Goal: Information Seeking & Learning: Learn about a topic

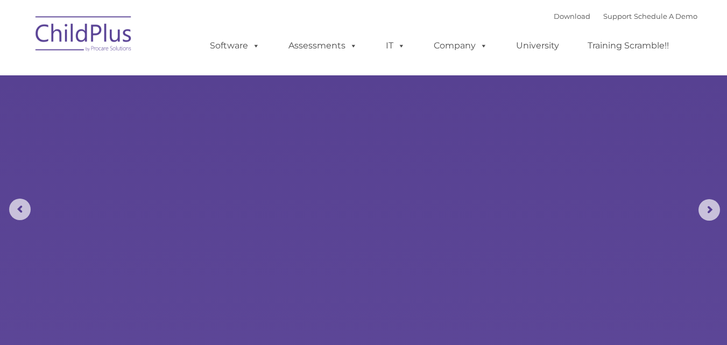
select select "MEDIUM"
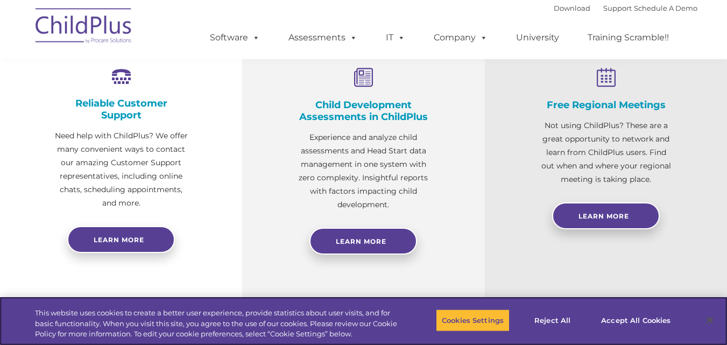
scroll to position [417, 0]
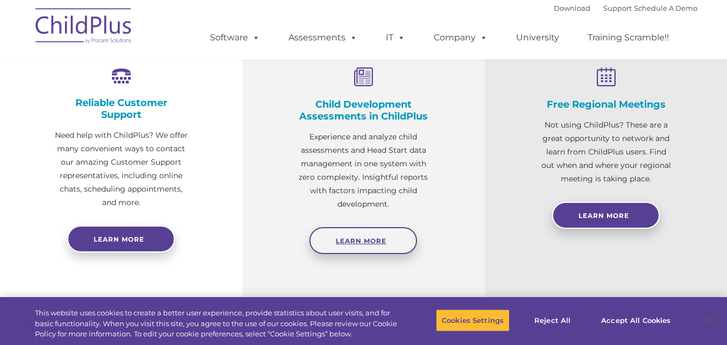
click at [355, 241] on span "Learn More" at bounding box center [361, 241] width 51 height 8
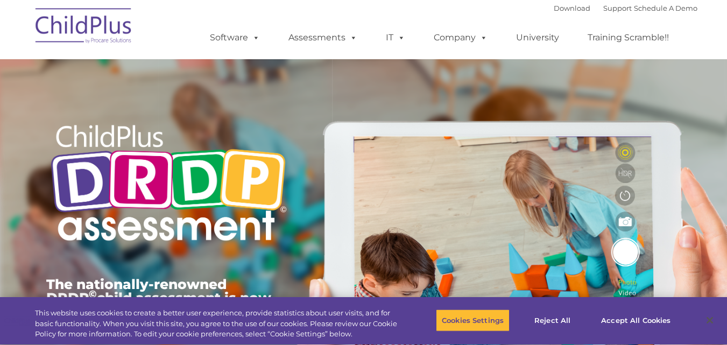
type input ""
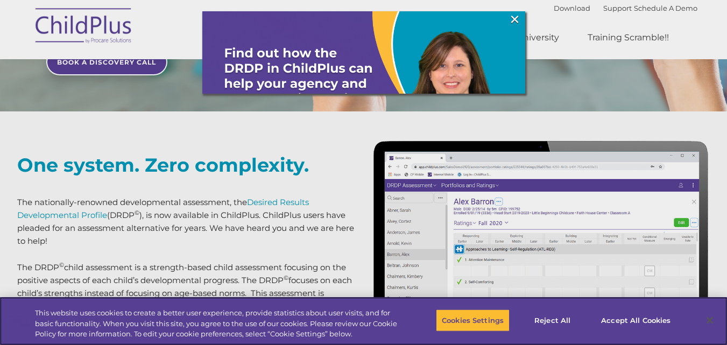
scroll to position [447, 0]
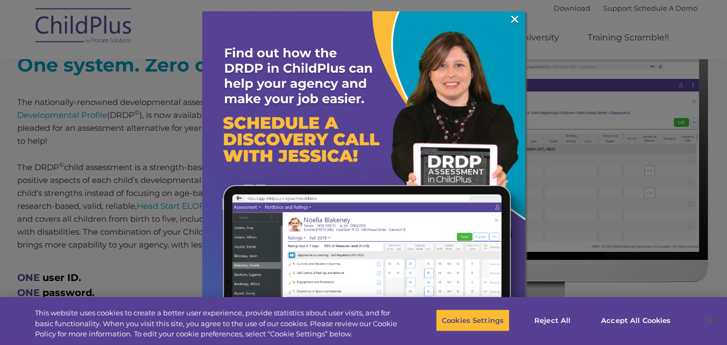
click at [563, 186] on div at bounding box center [363, 172] width 727 height 345
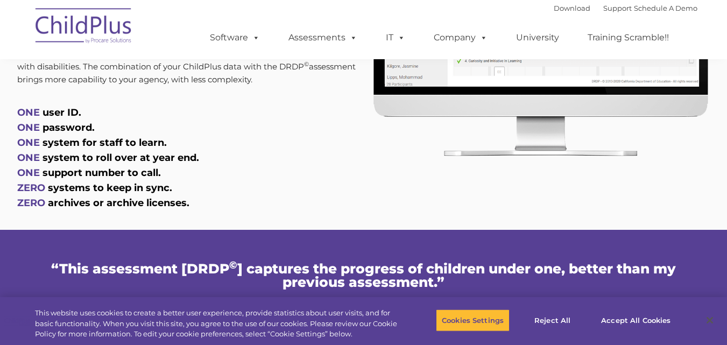
scroll to position [613, 0]
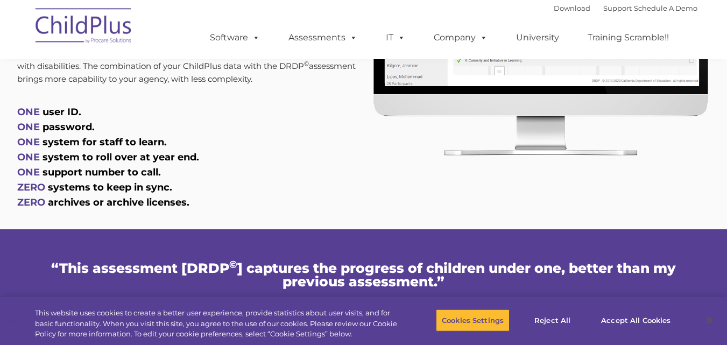
click at [411, 240] on div "“This assessment [DRDP © ] captures the progress of children under one, better …" at bounding box center [363, 294] width 667 height 131
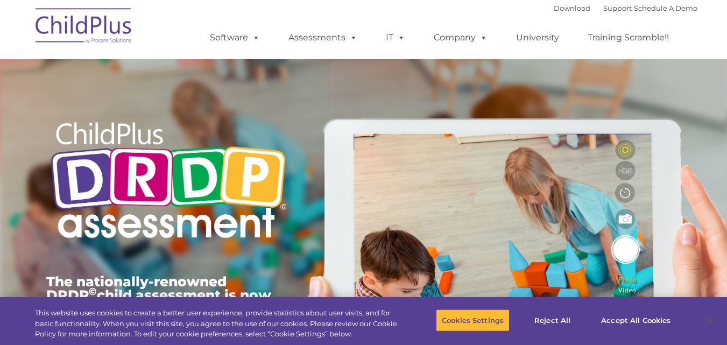
scroll to position [0, 0]
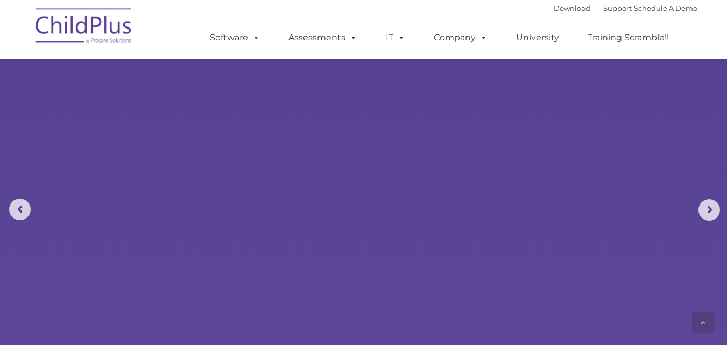
scroll to position [976, 0]
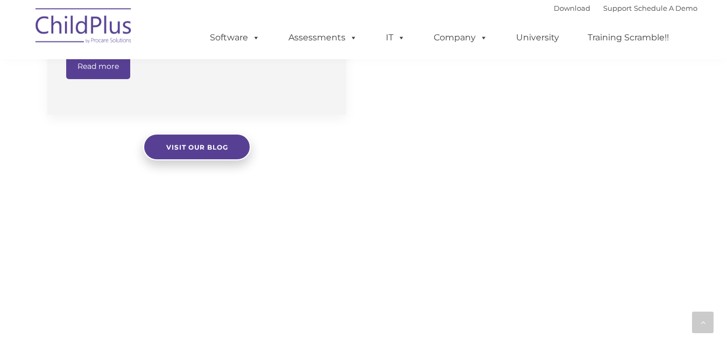
select select "MEDIUM"
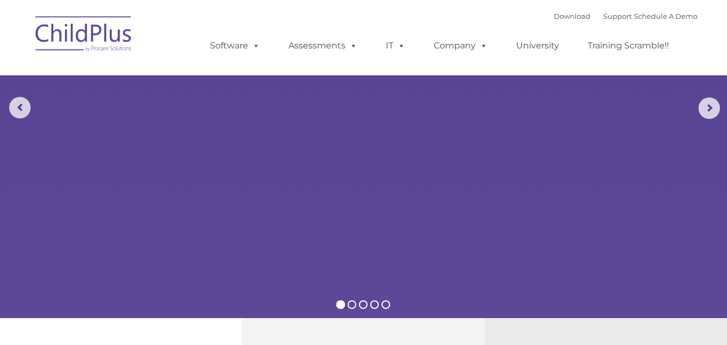
scroll to position [0, 0]
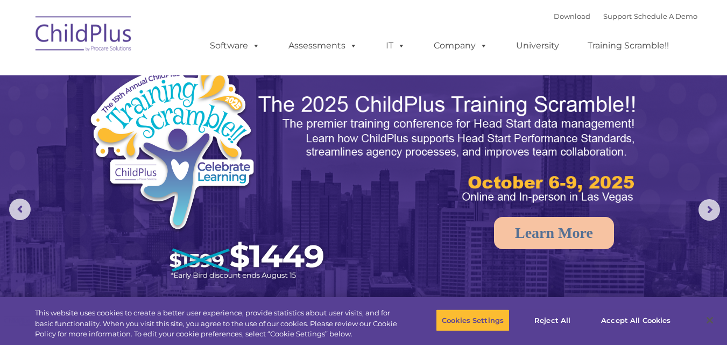
click at [224, 142] on img at bounding box center [210, 174] width 244 height 225
